Goal: Task Accomplishment & Management: Use online tool/utility

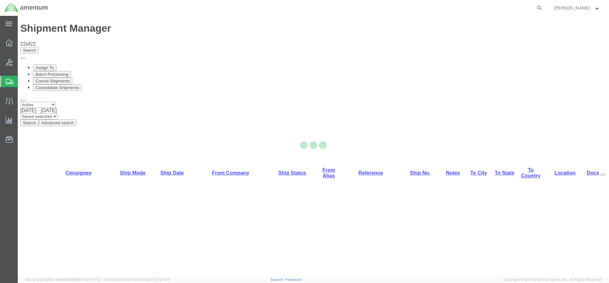
select select "42668"
select select "42727"
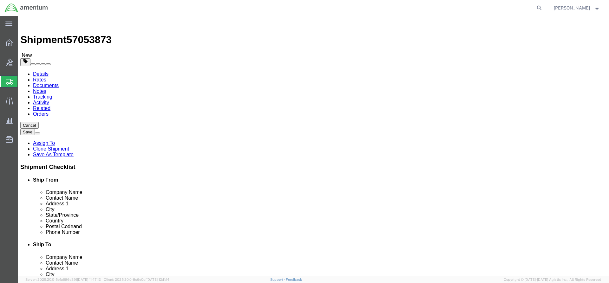
click button "Rate Shipment"
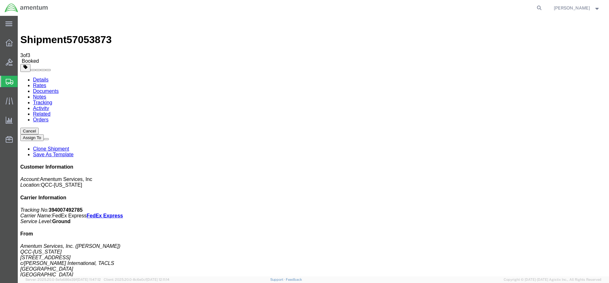
drag, startPoint x: 227, startPoint y: 113, endPoint x: 250, endPoint y: 112, distance: 23.2
copy td "394007492785"
click at [10, 42] on icon at bounding box center [9, 42] width 7 height 7
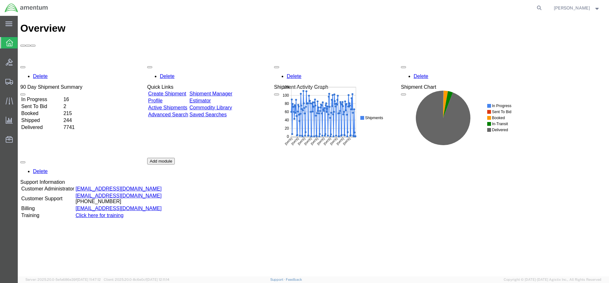
click at [220, 63] on div "Delete 90 Day Shipment Summary In Progress 16 Sent To Bid 2 Booked 215 Shipped …" at bounding box center [313, 158] width 587 height 190
click at [228, 91] on link "Shipment Manager" at bounding box center [211, 93] width 43 height 5
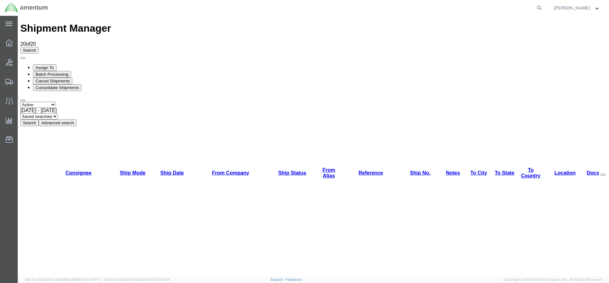
click at [39, 120] on button "Search" at bounding box center [29, 123] width 18 height 7
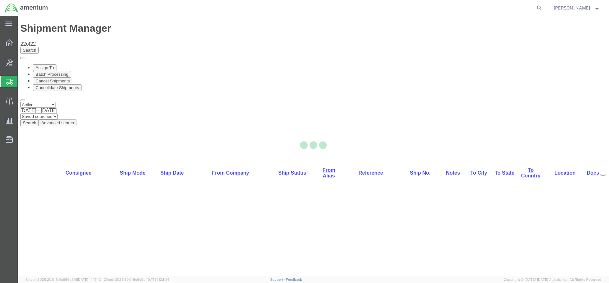
select select "42668"
select select "42715"
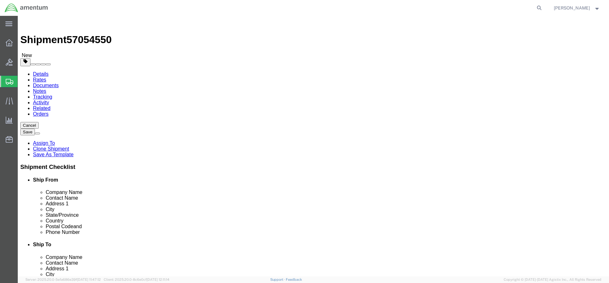
click button "Rate Shipment"
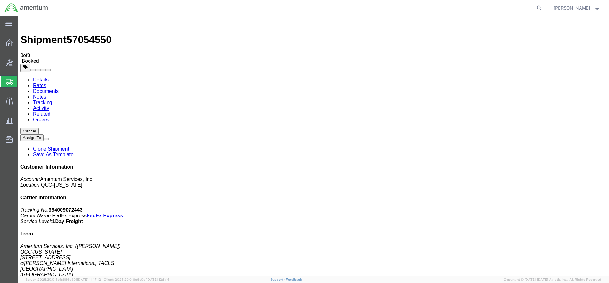
drag, startPoint x: 227, startPoint y: 112, endPoint x: 257, endPoint y: 112, distance: 30.5
copy td "394009072443"
drag, startPoint x: 41, startPoint y: 39, endPoint x: 18, endPoint y: 50, distance: 24.7
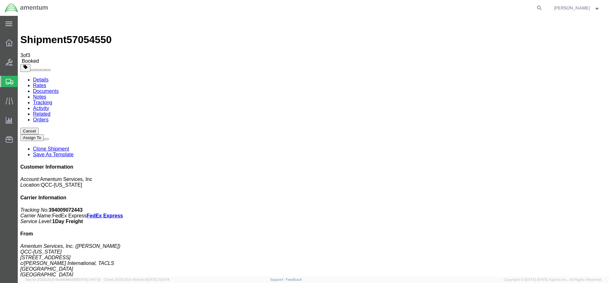
click at [41, 77] on link "Details" at bounding box center [41, 79] width 16 height 5
click link "Schedule pickup request"
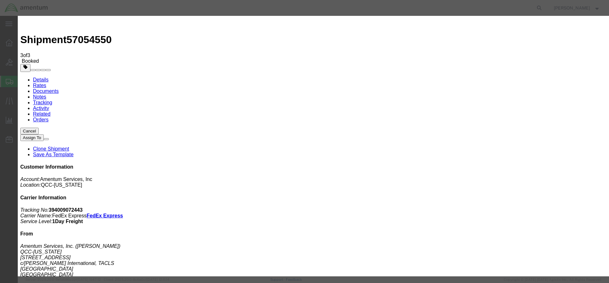
click button "Close"
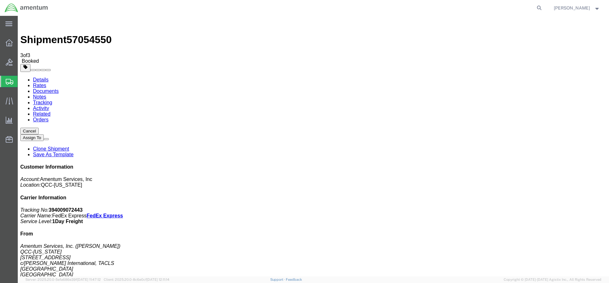
click span "15:39"
click h4 "Pickup & Delivery Dates"
click span "button"
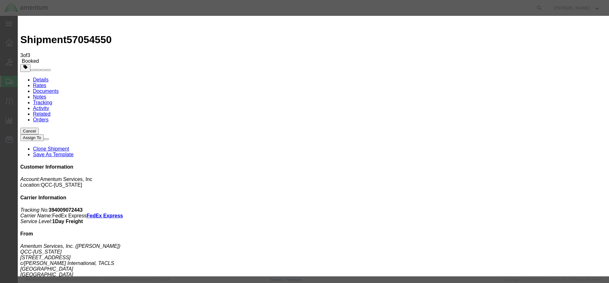
click div "[DATE] 3:39 PM"
type input "3:00 PM"
drag, startPoint x: 205, startPoint y: 175, endPoint x: 285, endPoint y: 155, distance: 83.2
click div
click button "Save"
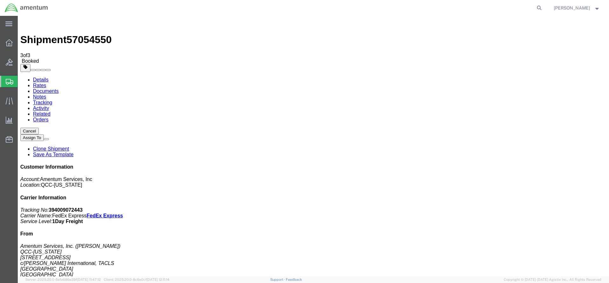
click button "Close"
click span "15:39"
click span "button"
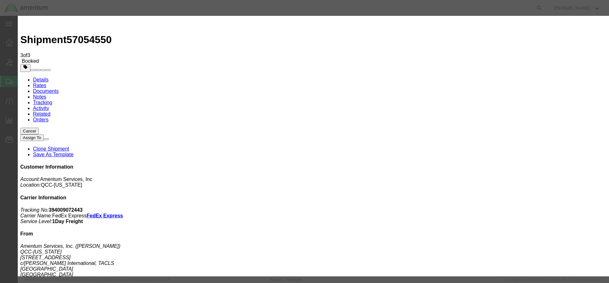
click div "[DATE] 3:39 PM"
type input "3:30 PM"
click div
click div "[DATE] 5:00 PM"
click input "5:00 PM"
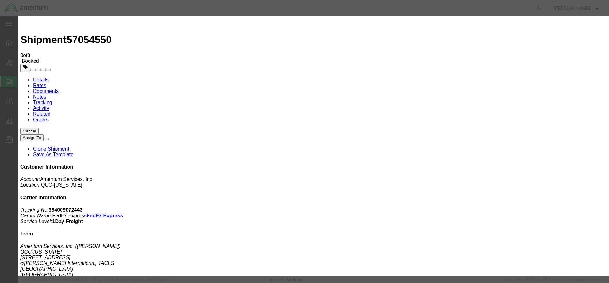
type input "5:30 PM"
click button "Apply"
click button "Save"
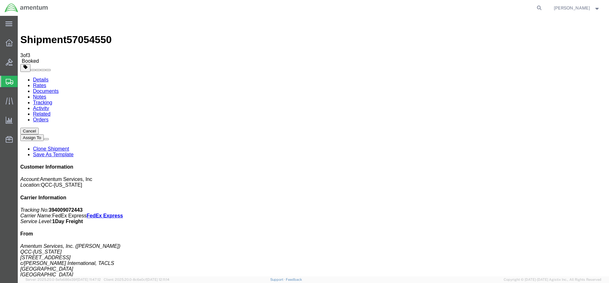
click button "Close"
click link "Schedule pickup request"
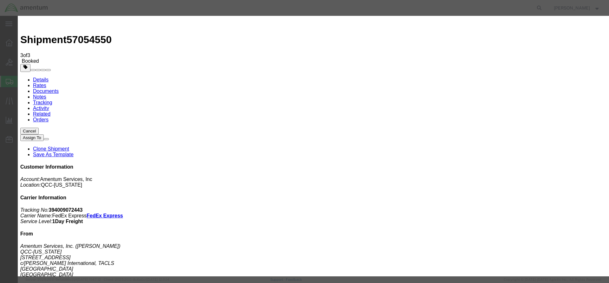
drag, startPoint x: 382, startPoint y: 57, endPoint x: 365, endPoint y: 47, distance: 19.1
click button "Close"
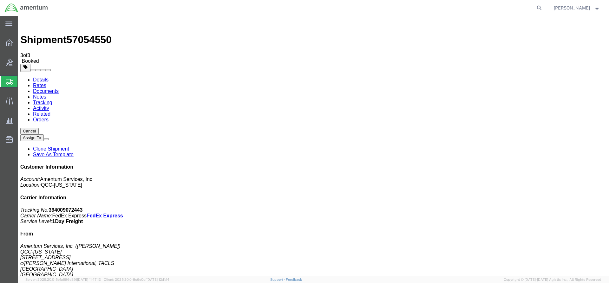
click button "button"
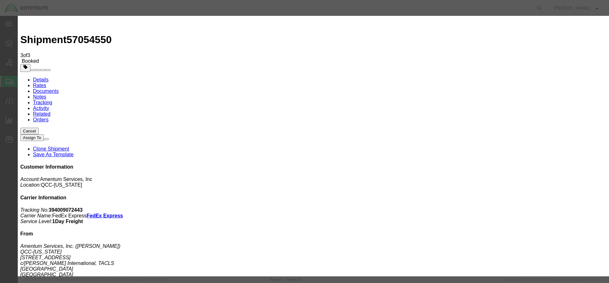
click div "Delivery Start Date Delivery Start Time Deliver Open Date and Time [DATE] 3:00 …"
click div "[DATE] 5:30 PM"
type input "6:00 PM"
click button "Apply"
click button "Save"
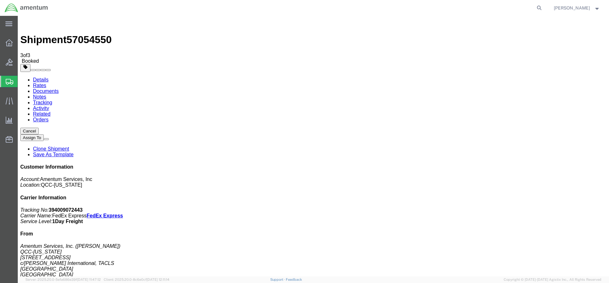
click button "Close"
click link "Schedule pickup request"
click link "Documents"
click at [10, 41] on icon at bounding box center [9, 42] width 7 height 7
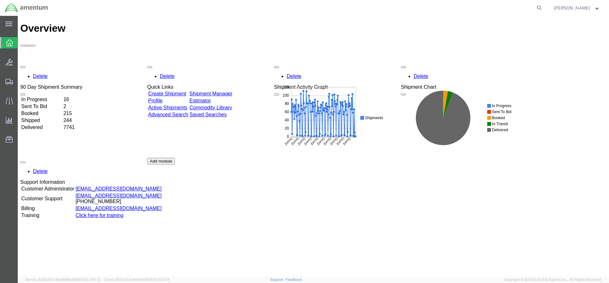
click at [232, 91] on link "Shipment Manager" at bounding box center [211, 93] width 43 height 5
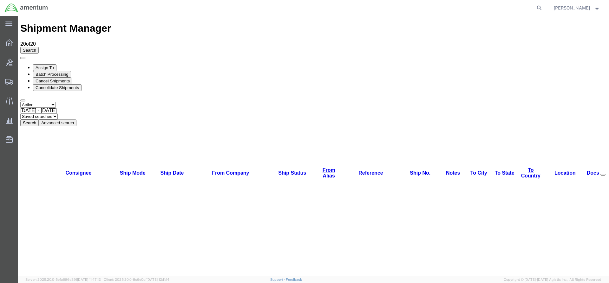
click at [39, 120] on button "Search" at bounding box center [29, 123] width 18 height 7
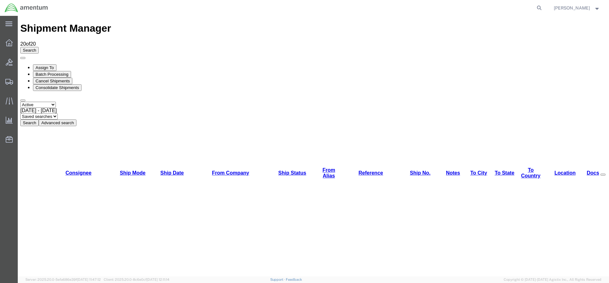
click at [39, 120] on button "Search" at bounding box center [29, 123] width 18 height 7
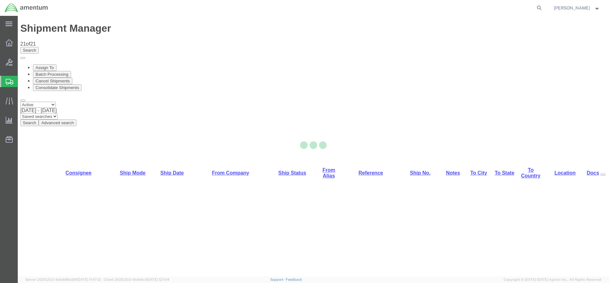
select select "42668"
select select "42718"
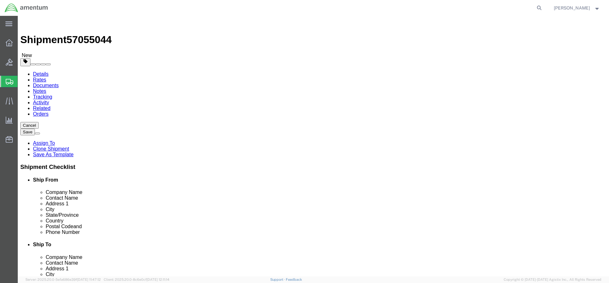
click button "Rate Shipment"
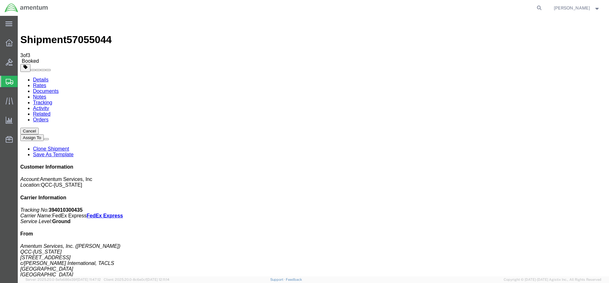
drag, startPoint x: 226, startPoint y: 113, endPoint x: 252, endPoint y: 111, distance: 26.4
drag, startPoint x: 248, startPoint y: 109, endPoint x: 220, endPoint y: 133, distance: 37.2
drag, startPoint x: 226, startPoint y: 113, endPoint x: 256, endPoint y: 114, distance: 30.2
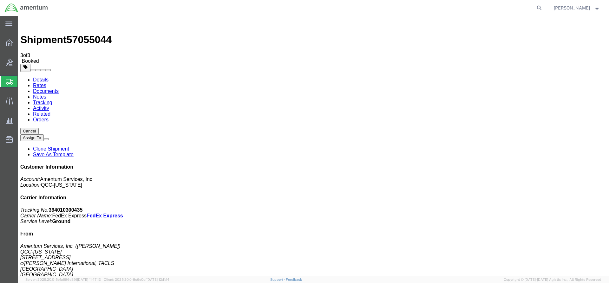
copy td "394010300435"
click at [6, 44] on icon at bounding box center [9, 42] width 7 height 7
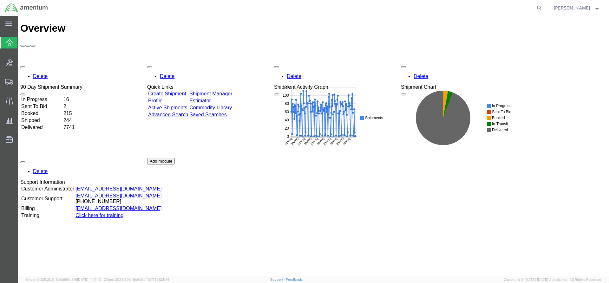
click at [232, 91] on link "Shipment Manager" at bounding box center [211, 93] width 43 height 5
